Goal: Task Accomplishment & Management: Use online tool/utility

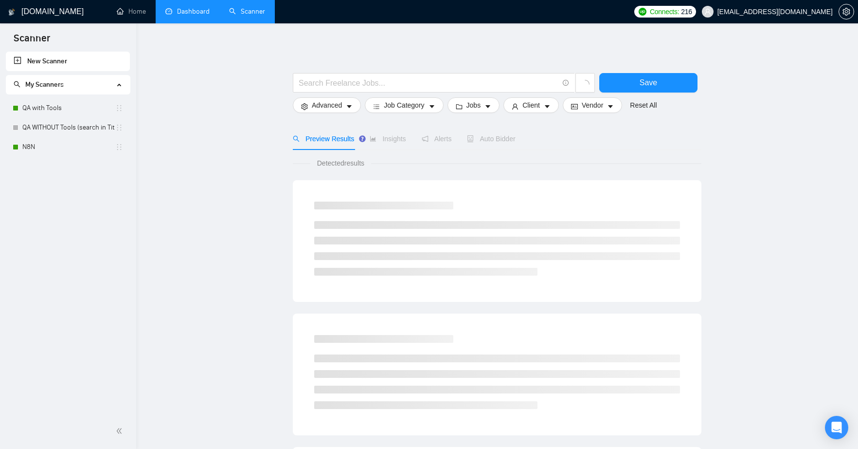
click at [186, 12] on link "Dashboard" at bounding box center [187, 11] width 44 height 8
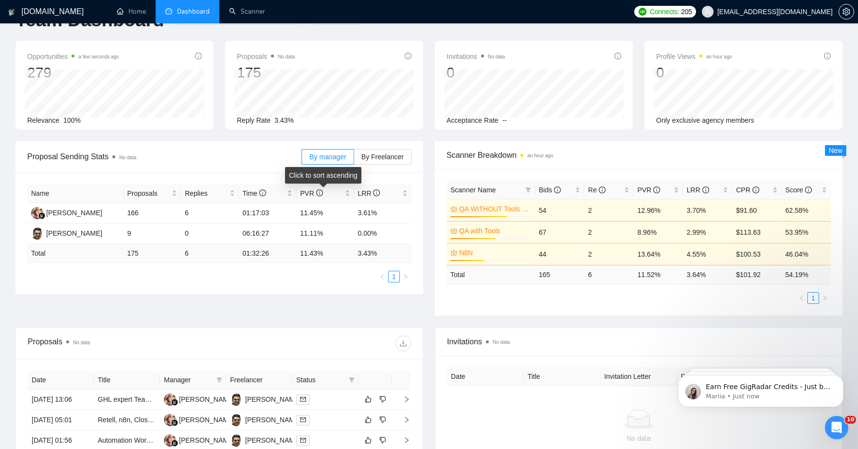
scroll to position [81, 0]
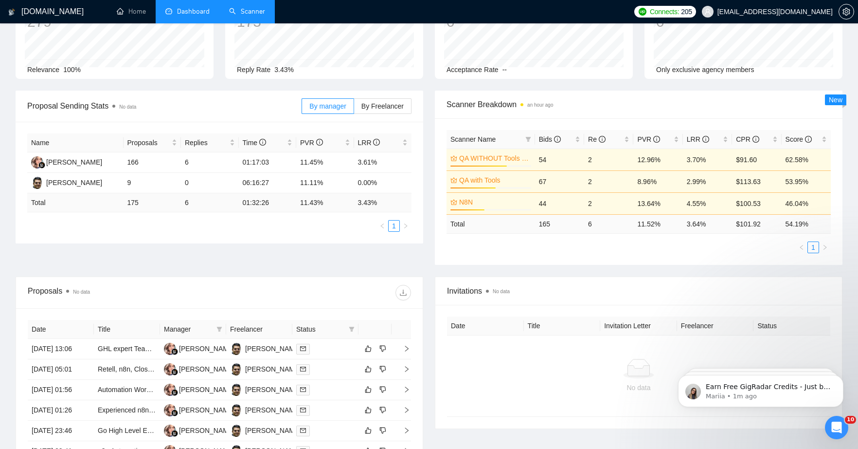
click at [250, 15] on link "Scanner" at bounding box center [247, 11] width 36 height 8
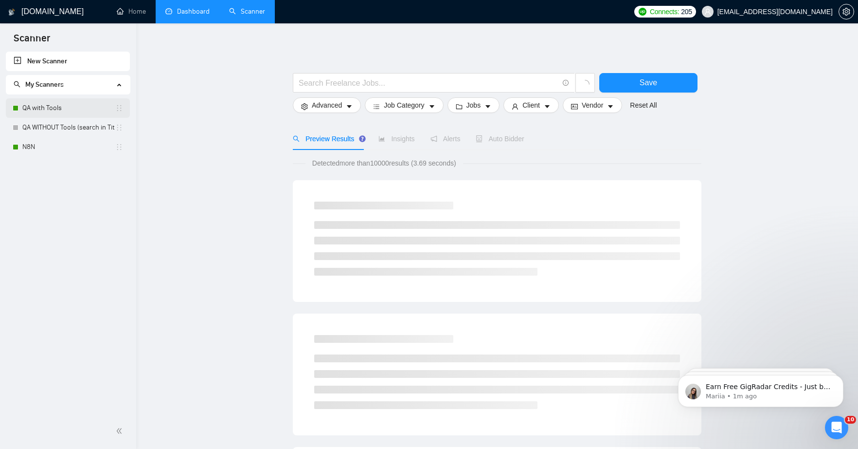
click at [56, 108] on link "QA with Tools" at bounding box center [68, 107] width 93 height 19
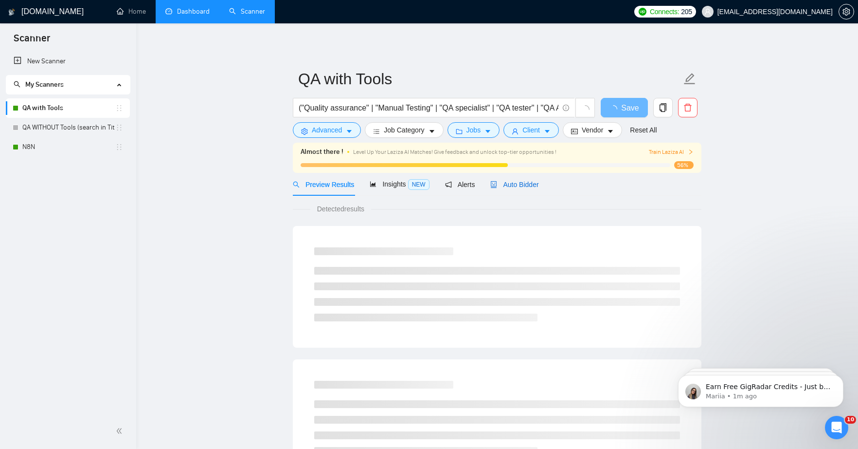
click at [528, 182] on span "Auto Bidder" at bounding box center [514, 184] width 48 height 8
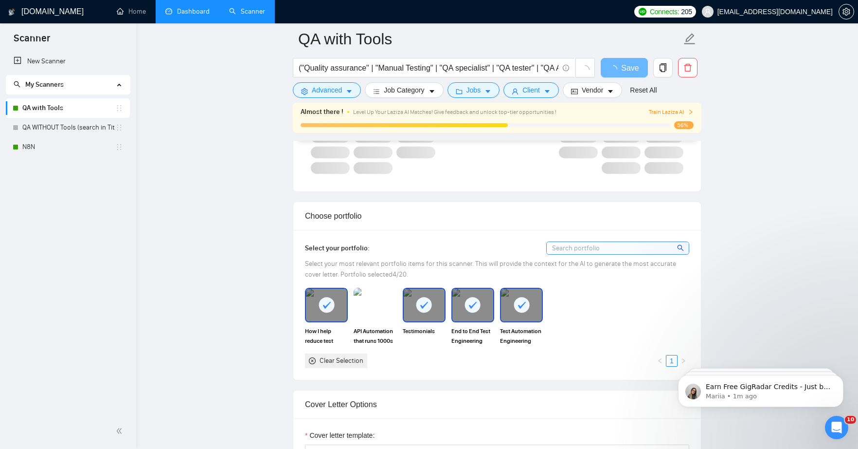
scroll to position [970, 0]
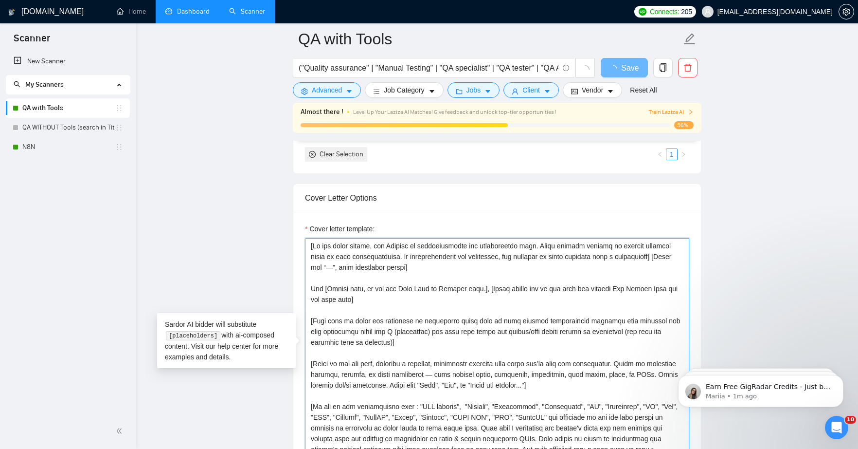
drag, startPoint x: 310, startPoint y: 245, endPoint x: 453, endPoint y: 328, distance: 165.2
click at [453, 328] on textarea "Cover letter template:" at bounding box center [497, 347] width 384 height 219
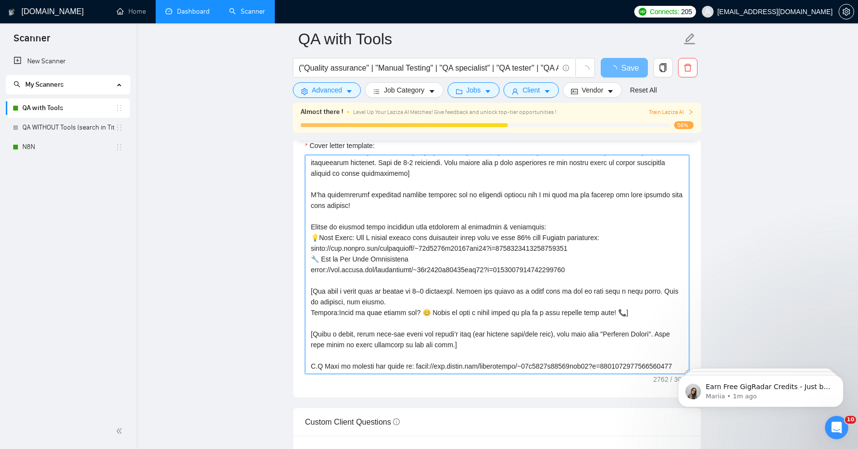
scroll to position [1143, 0]
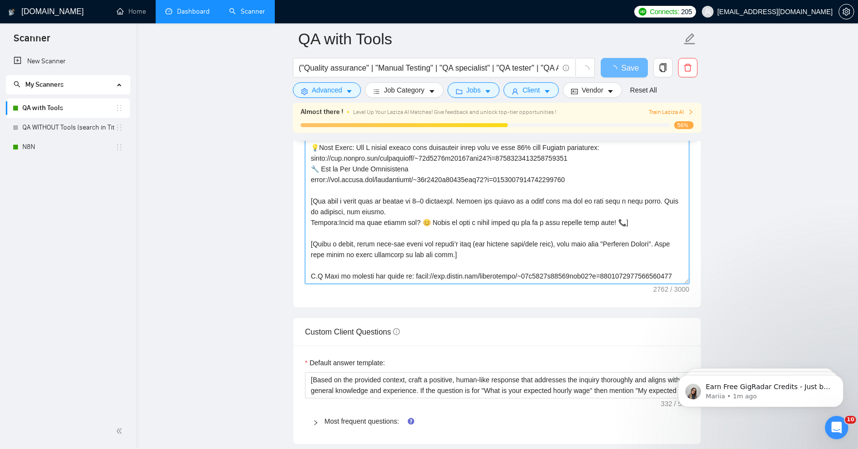
click at [412, 276] on textarea "Cover letter template:" at bounding box center [497, 174] width 384 height 219
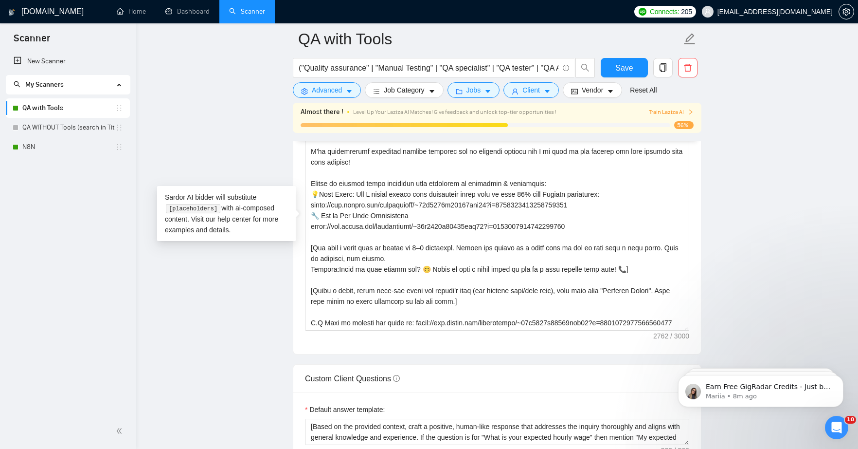
click at [186, 89] on main "QA with Tools ("Quality assurance" | "Manual Testing" | "QA specialist" | "QA t…" at bounding box center [497, 375] width 691 height 2958
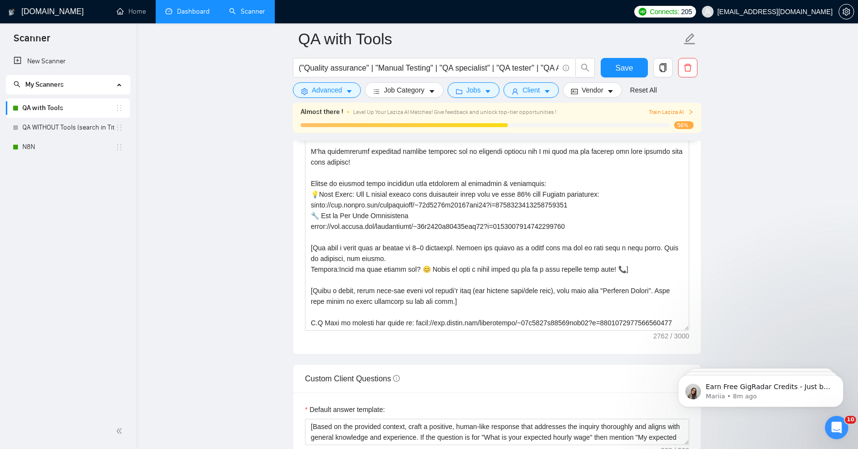
click at [193, 12] on link "Dashboard" at bounding box center [187, 11] width 44 height 8
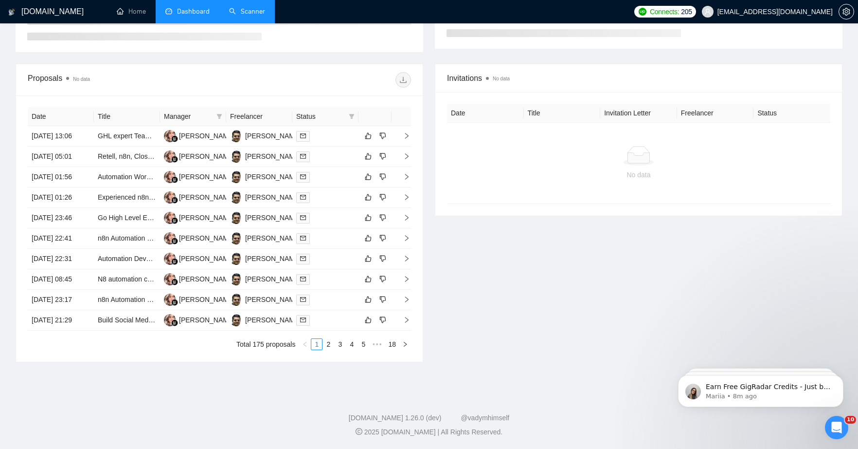
scroll to position [105, 0]
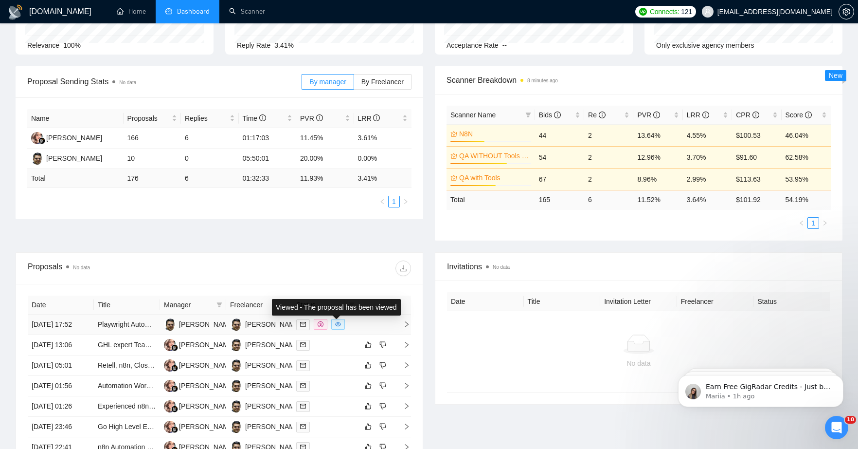
click at [339, 327] on icon "eye" at bounding box center [338, 324] width 6 height 6
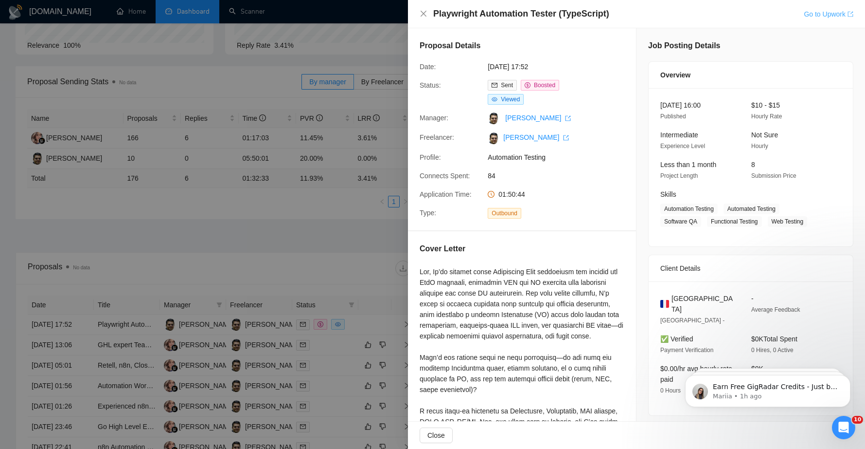
click at [823, 17] on link "Go to Upwork" at bounding box center [829, 14] width 50 height 8
click at [349, 243] on div at bounding box center [432, 224] width 865 height 449
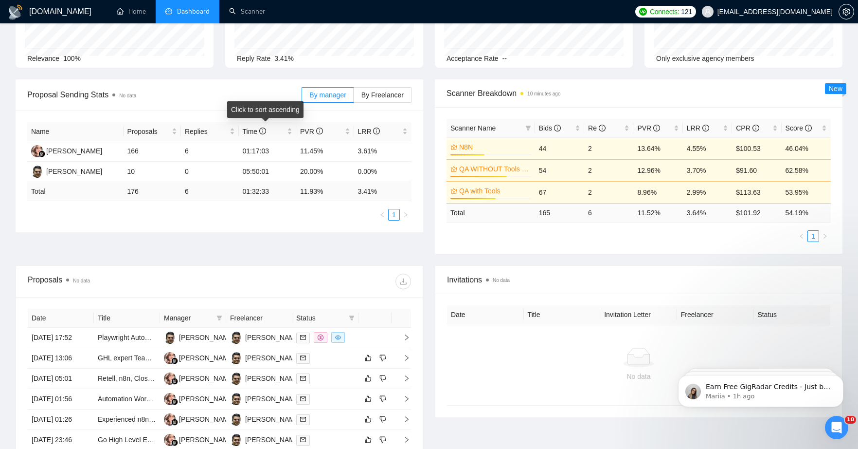
scroll to position [142, 0]
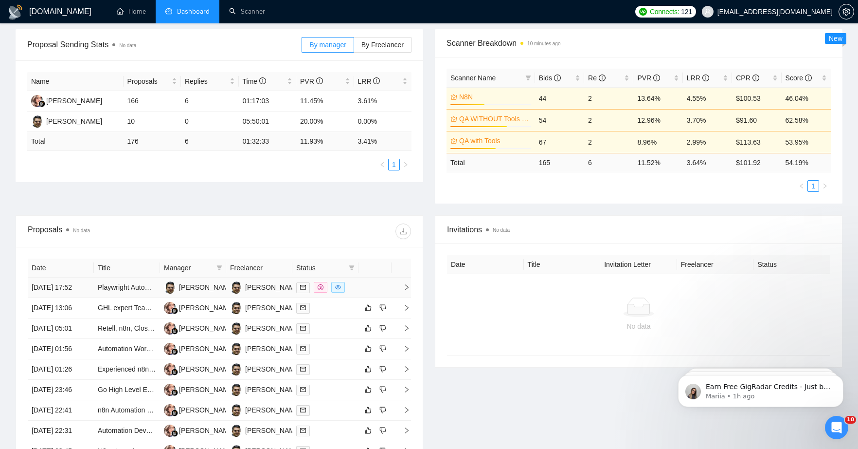
click at [77, 288] on td "20 Aug, 2025 17:52" at bounding box center [61, 287] width 66 height 20
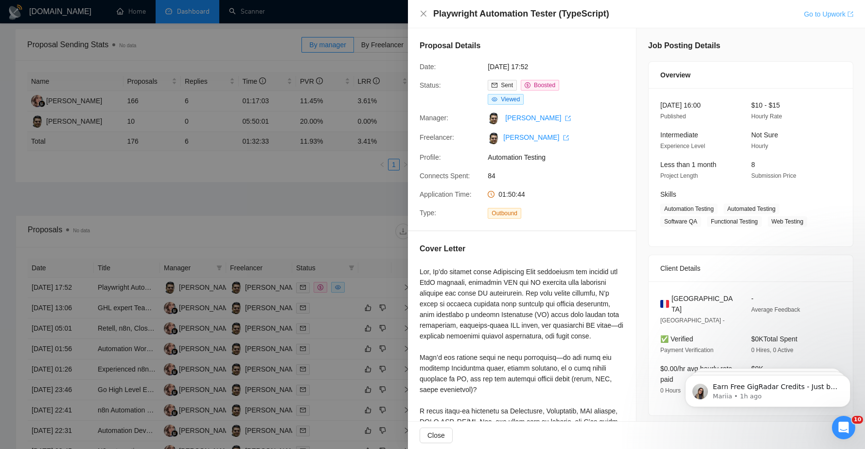
click at [833, 13] on link "Go to Upwork" at bounding box center [829, 14] width 50 height 8
click at [820, 16] on link "Go to Upwork" at bounding box center [829, 14] width 50 height 8
click at [249, 210] on div at bounding box center [432, 224] width 865 height 449
